Goal: Task Accomplishment & Management: Use online tool/utility

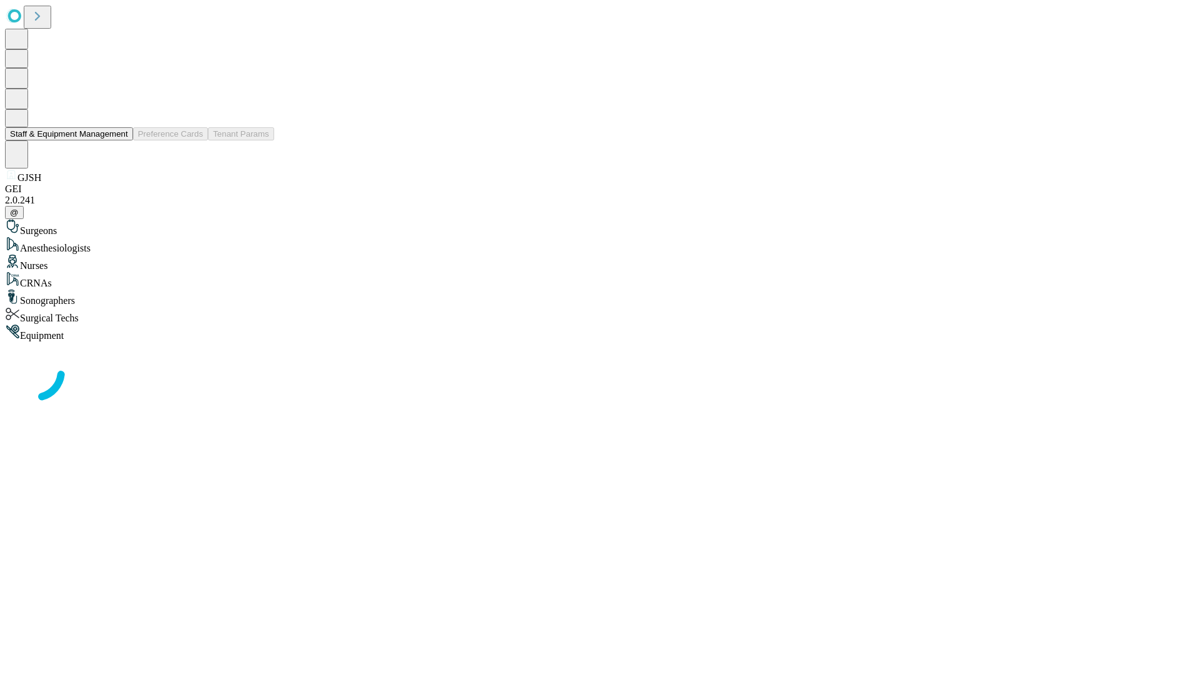
click at [119, 141] on button "Staff & Equipment Management" at bounding box center [69, 133] width 128 height 13
